Goal: Book appointment/travel/reservation

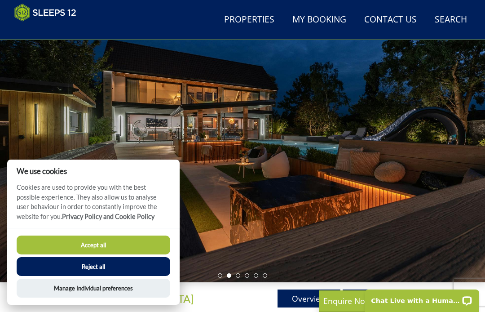
click at [138, 241] on button "Accept all" at bounding box center [94, 244] width 154 height 19
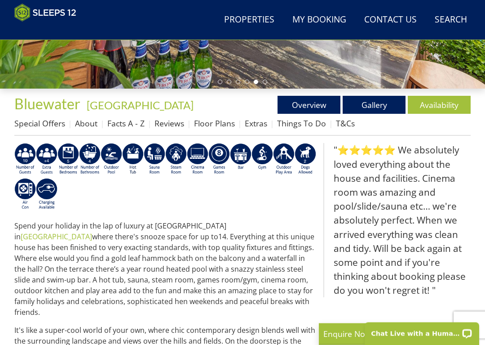
scroll to position [254, 0]
click at [443, 106] on link "Availability" at bounding box center [439, 105] width 63 height 18
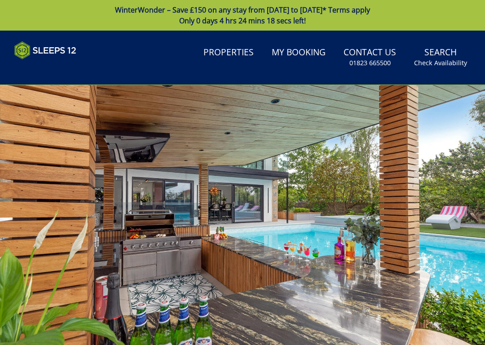
click at [242, 233] on div at bounding box center [242, 221] width 485 height 272
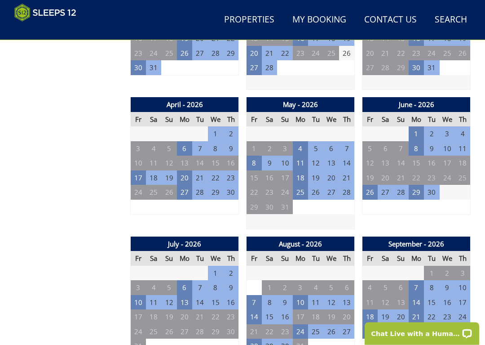
scroll to position [578, 0]
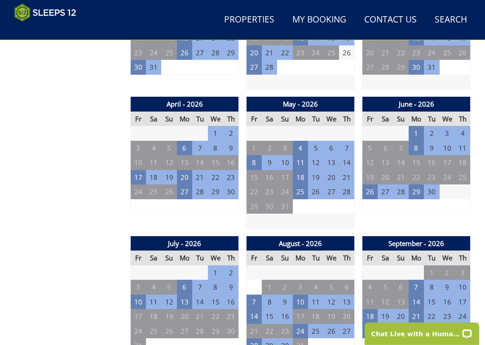
click at [368, 189] on td "26" at bounding box center [370, 191] width 15 height 15
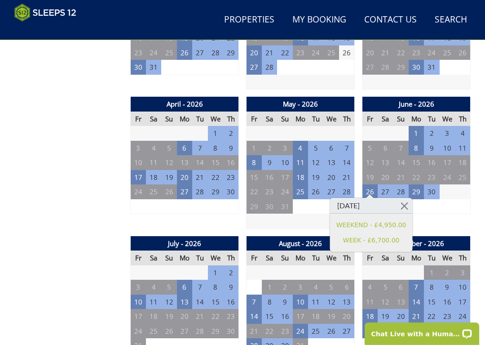
click at [460, 206] on td "9" at bounding box center [462, 206] width 15 height 15
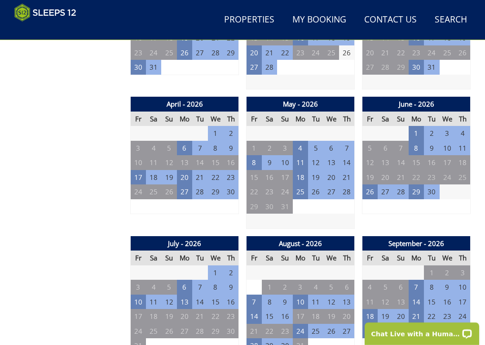
click at [415, 146] on td "8" at bounding box center [416, 148] width 15 height 15
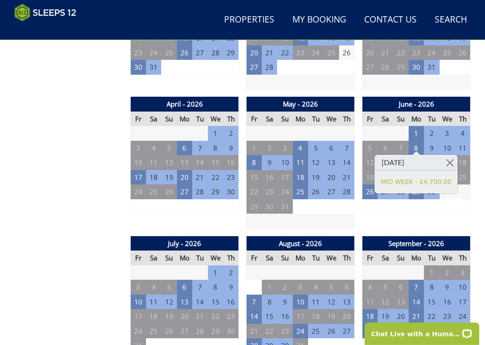
click at [450, 160] on link at bounding box center [450, 163] width 16 height 16
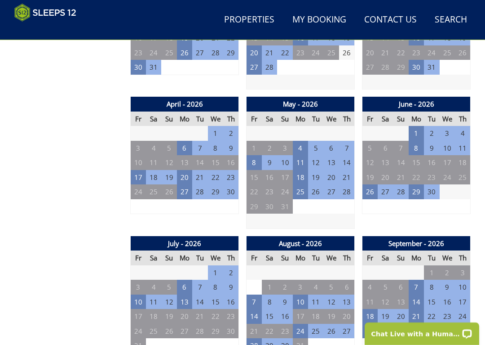
click at [254, 162] on td "8" at bounding box center [254, 162] width 15 height 15
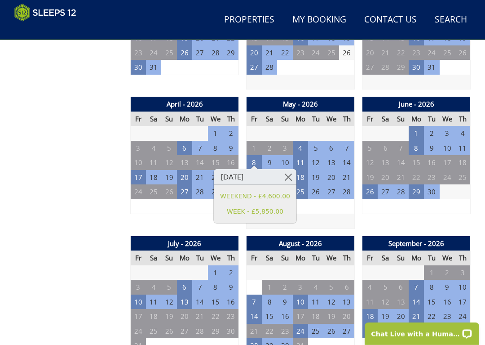
click at [288, 176] on link at bounding box center [289, 177] width 16 height 16
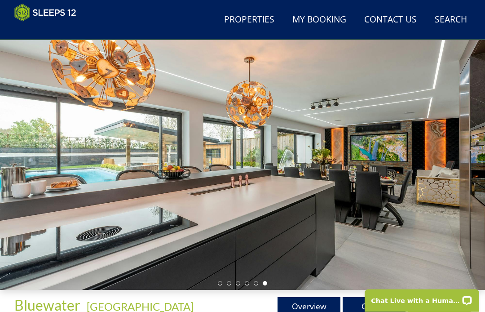
scroll to position [0, 0]
